Goal: Book appointment/travel/reservation

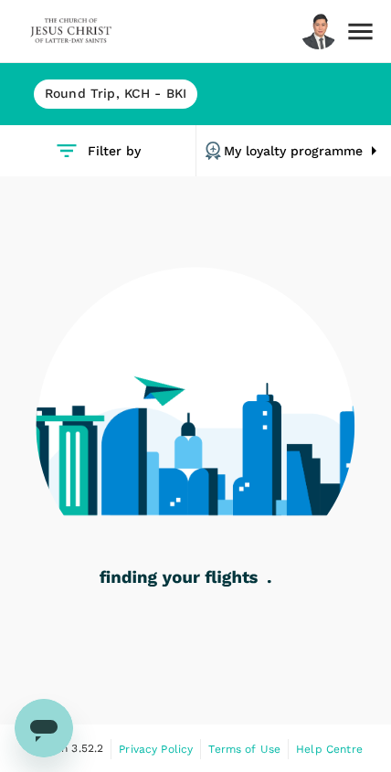
click at [78, 26] on img at bounding box center [71, 31] width 84 height 40
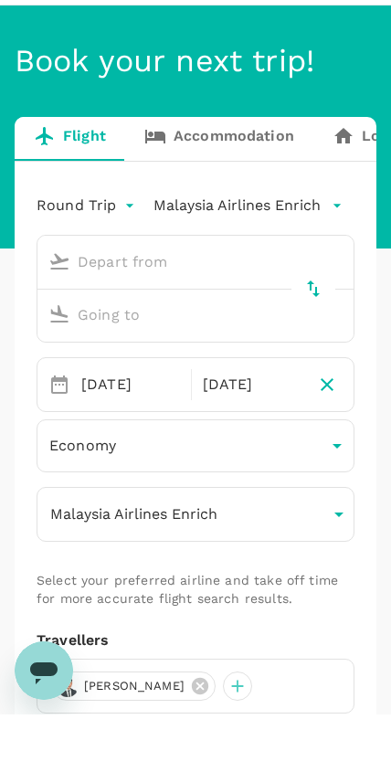
type input "Kuching Intl (KCH)"
type input "Kota Kinabalu Intl (BKI)"
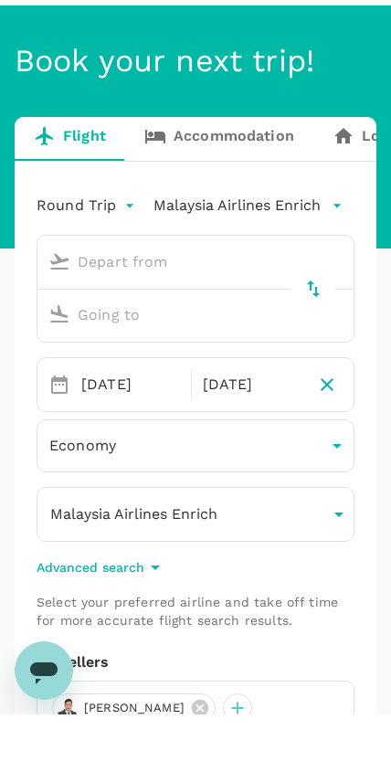
type input "Kuching Intl (KCH)"
type input "Kota Kinabalu Intl (BKI)"
click at [261, 175] on link "Accommodation" at bounding box center [219, 197] width 188 height 44
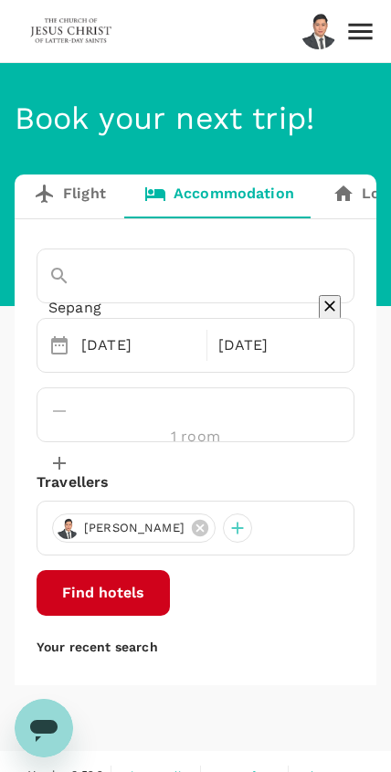
click at [189, 293] on input "Sepang" at bounding box center [152, 307] width 280 height 28
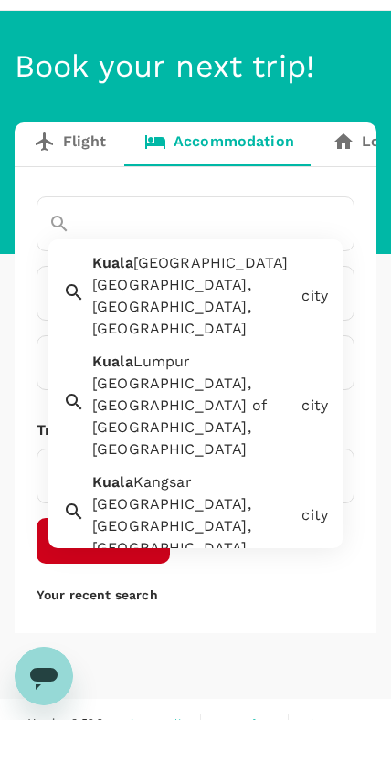
click at [260, 425] on div "[GEOGRAPHIC_DATA], [GEOGRAPHIC_DATA] of [GEOGRAPHIC_DATA], [GEOGRAPHIC_DATA]" at bounding box center [193, 469] width 202 height 88
type input "[GEOGRAPHIC_DATA]"
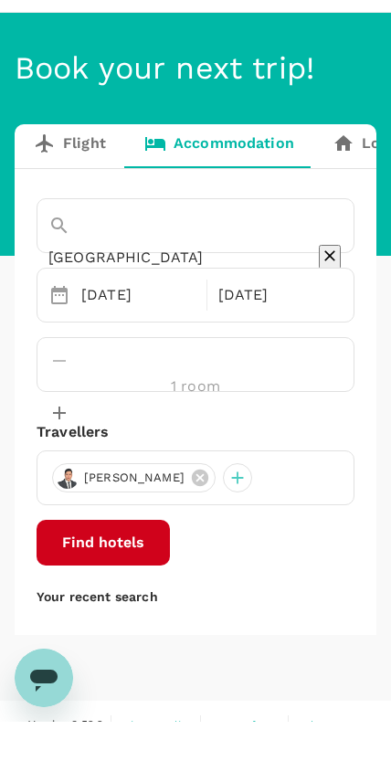
scroll to position [26, 0]
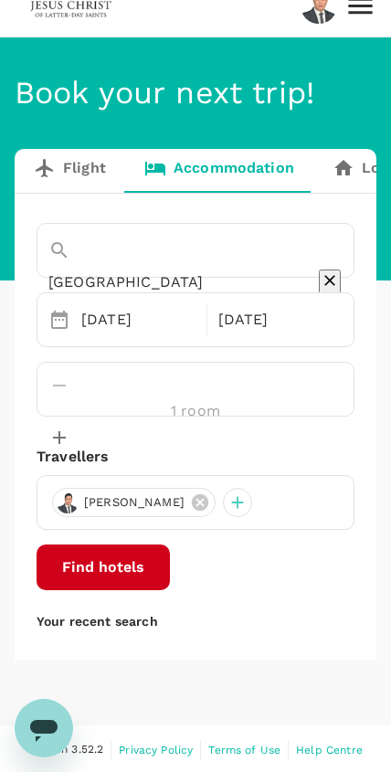
click at [170, 578] on button "Find hotels" at bounding box center [103, 568] width 133 height 46
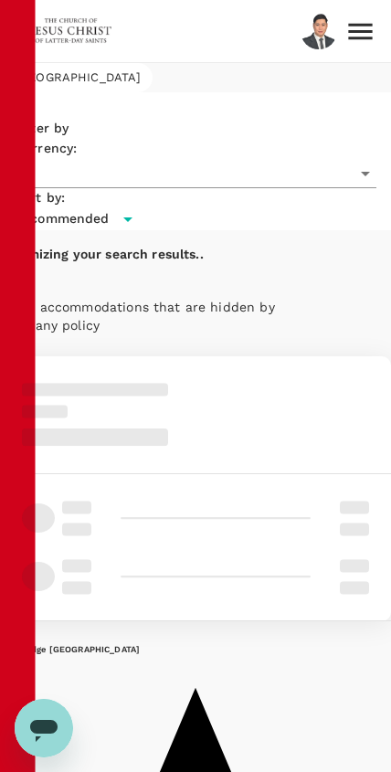
type input "MYR"
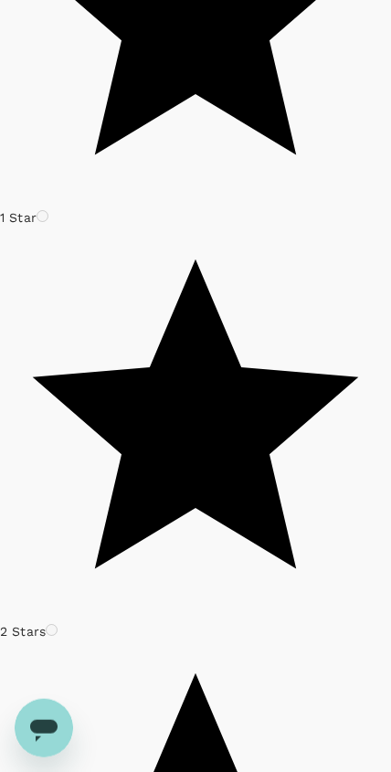
scroll to position [580, 0]
